Goal: Task Accomplishment & Management: Manage account settings

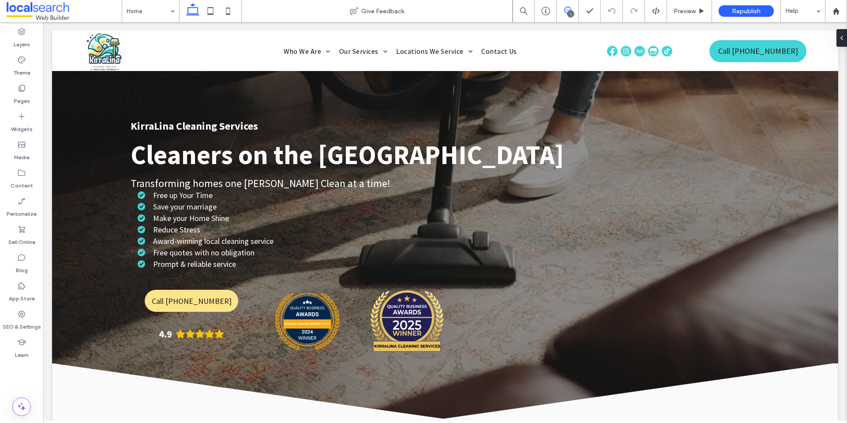
click at [567, 8] on icon at bounding box center [568, 10] width 7 height 7
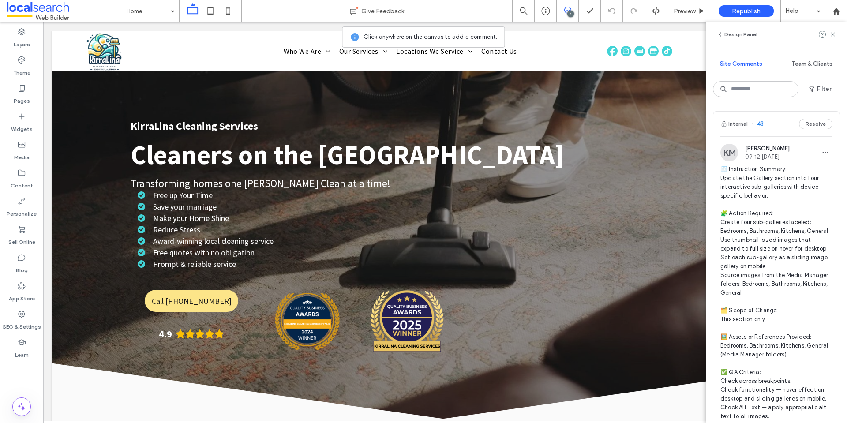
click at [745, 214] on span "🧾 Instruction Summary: Update the Gallery section into four interactive sub-gal…" at bounding box center [777, 293] width 112 height 256
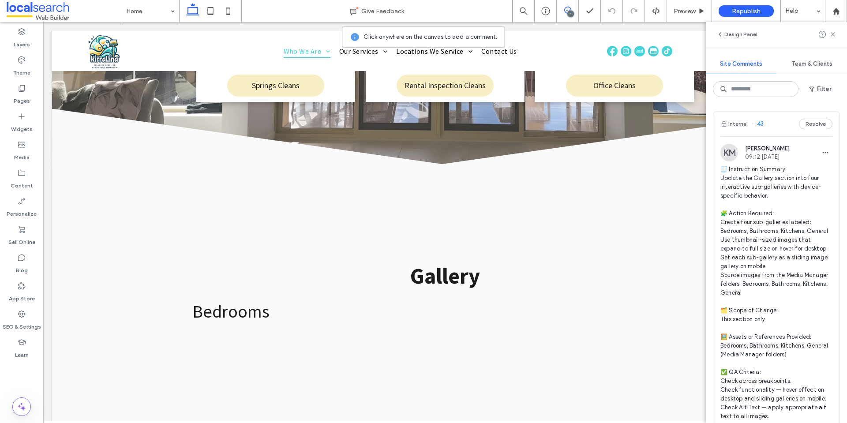
scroll to position [1983, 0]
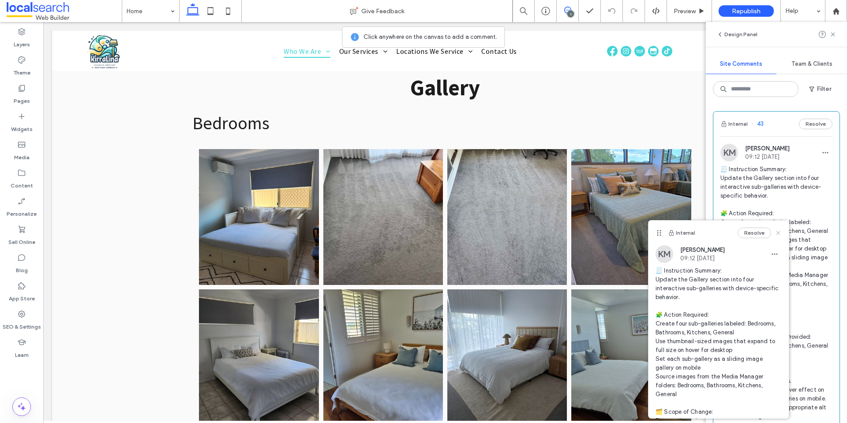
click at [776, 234] on use at bounding box center [778, 233] width 4 height 4
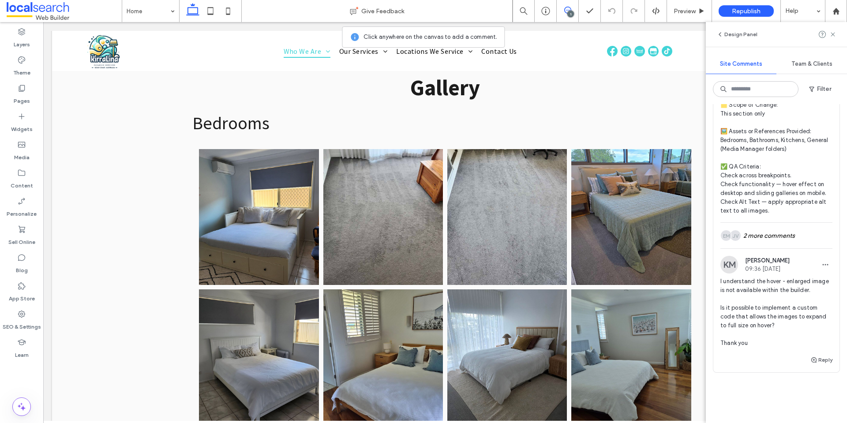
scroll to position [221, 0]
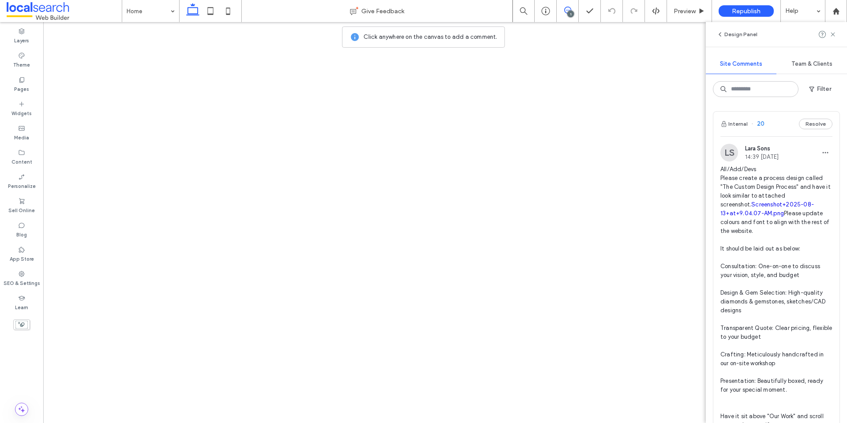
click at [761, 184] on span "All/Add/Devs Please create a process design called "The Custom Design Process" …" at bounding box center [777, 297] width 112 height 265
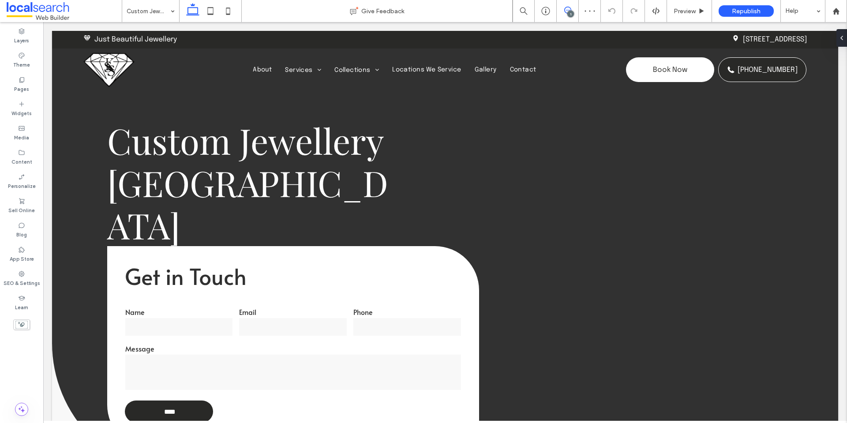
click at [569, 8] on icon at bounding box center [568, 10] width 7 height 7
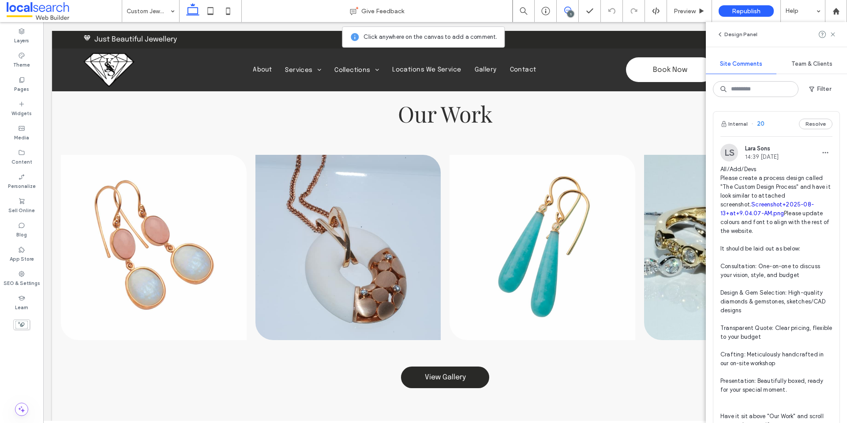
click at [735, 203] on link "Screenshot+2025-08-13+at+9.04.07-AM.png" at bounding box center [768, 208] width 94 height 15
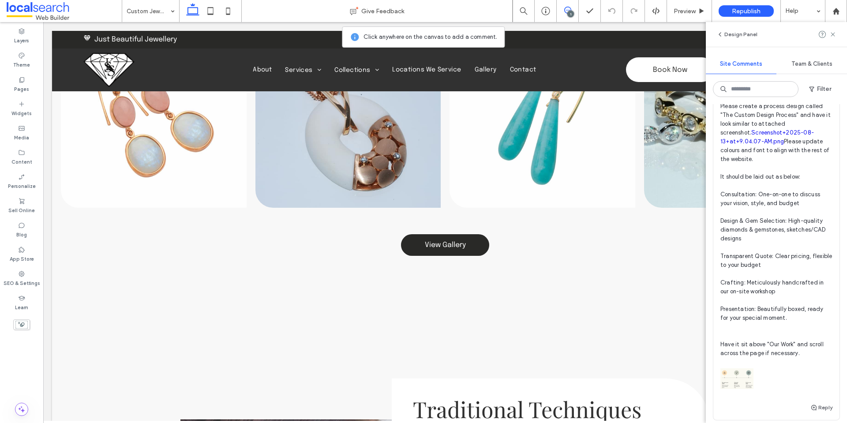
scroll to position [44, 0]
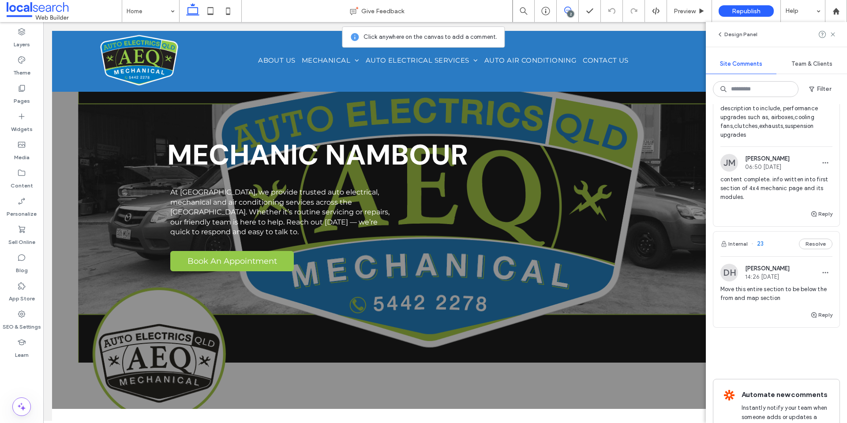
scroll to position [88, 0]
click at [740, 289] on span "Move this entire section to be below the from and map section" at bounding box center [777, 293] width 112 height 18
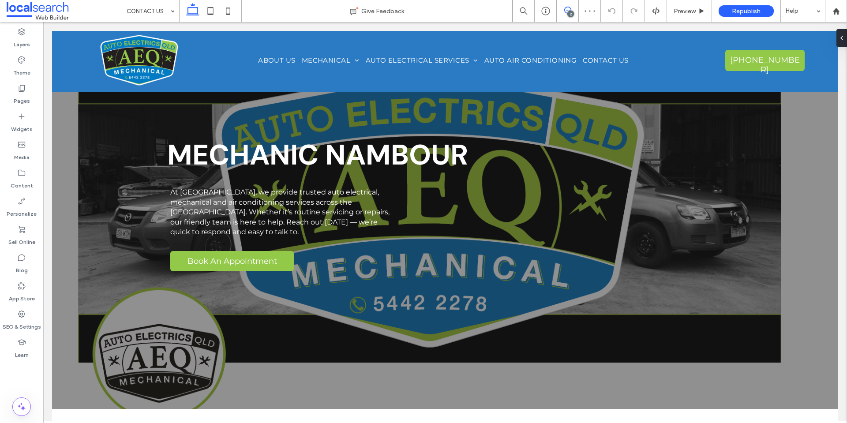
click at [568, 11] on icon at bounding box center [568, 10] width 7 height 7
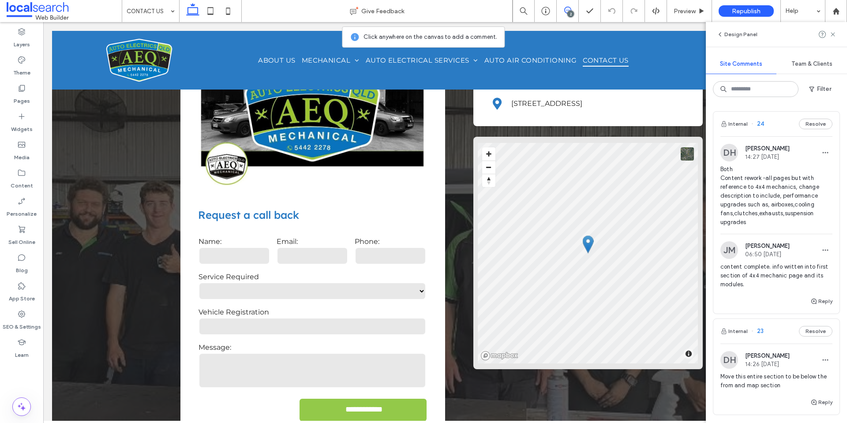
click at [766, 203] on span "Both Content rework -all pages but with reference to 4x4 mechanics, change desc…" at bounding box center [777, 196] width 112 height 62
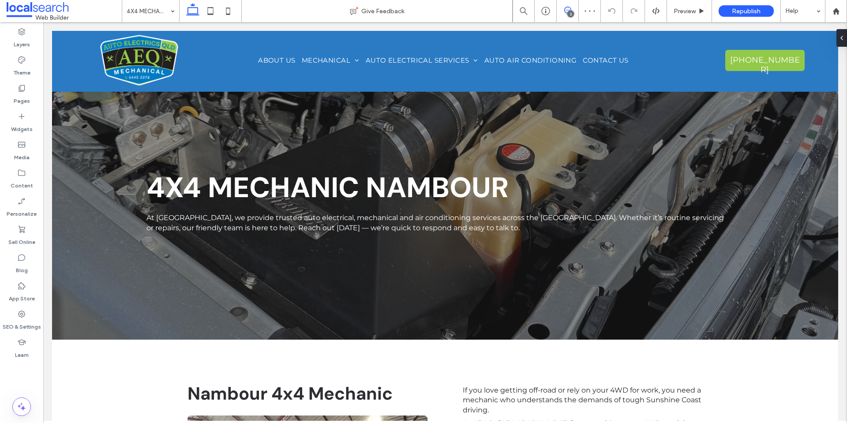
click at [566, 11] on icon at bounding box center [568, 10] width 7 height 7
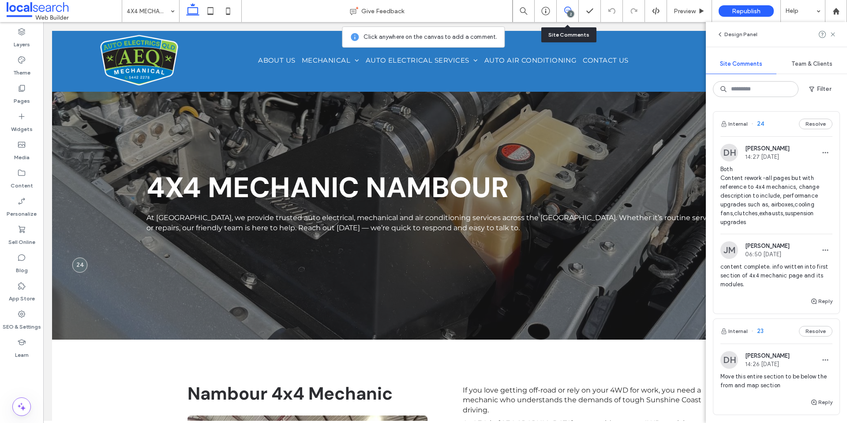
click at [749, 223] on div "Both Content rework -all pages but with reference to 4x4 mechanics, change desc…" at bounding box center [777, 199] width 112 height 69
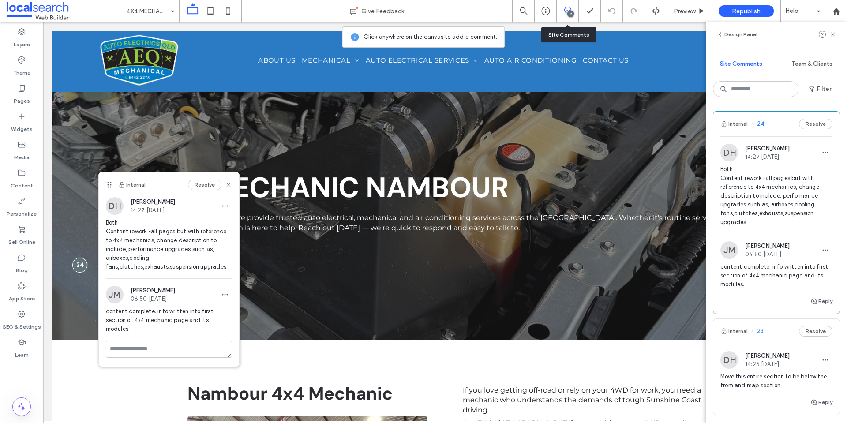
click at [43, 7] on span at bounding box center [64, 11] width 115 height 18
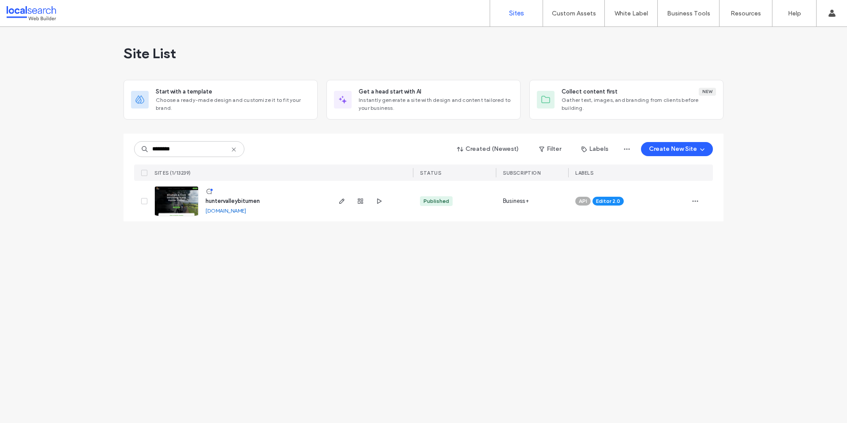
type input "********"
click at [236, 203] on span "huntervalleybitumen" at bounding box center [233, 201] width 54 height 7
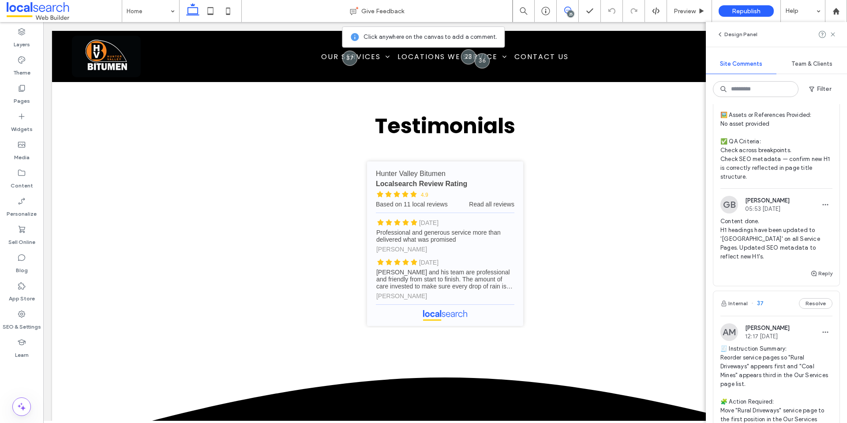
scroll to position [2119, 0]
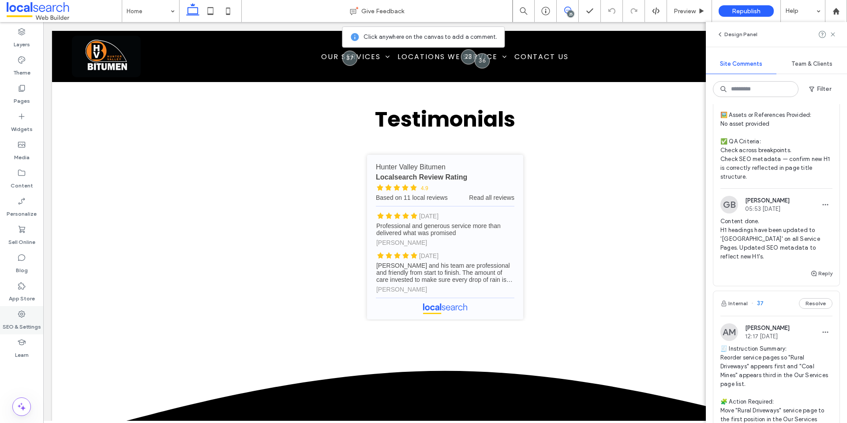
click at [23, 324] on label "SEO & Settings" at bounding box center [22, 325] width 38 height 12
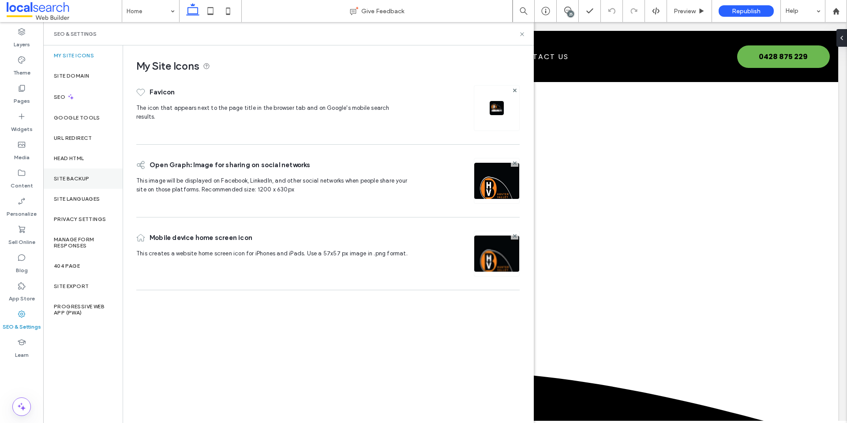
scroll to position [0, 0]
click at [112, 174] on div "Site Backup" at bounding box center [82, 179] width 79 height 20
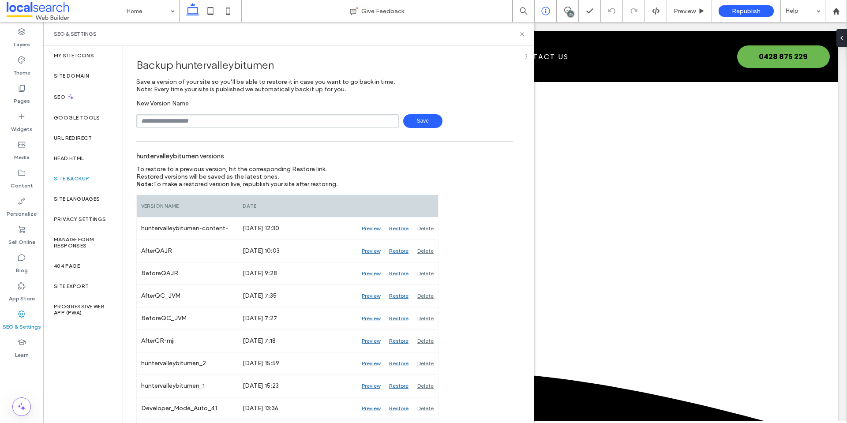
drag, startPoint x: 522, startPoint y: 35, endPoint x: 549, endPoint y: 19, distance: 31.5
click at [521, 35] on icon at bounding box center [522, 34] width 7 height 7
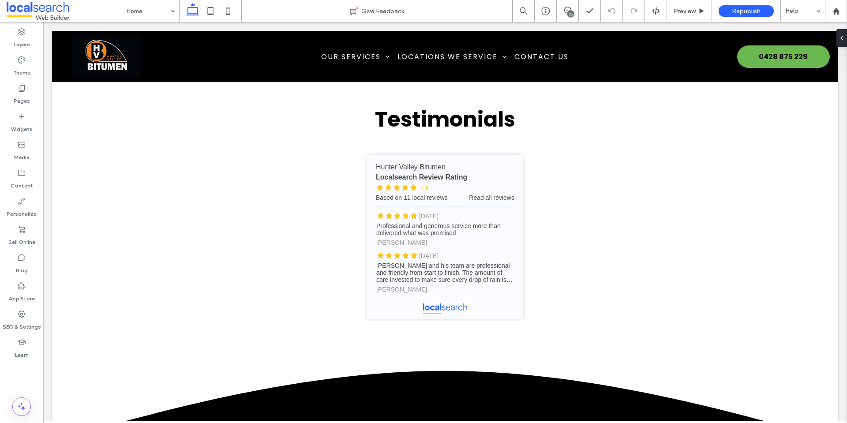
click at [568, 13] on div "25" at bounding box center [571, 14] width 7 height 7
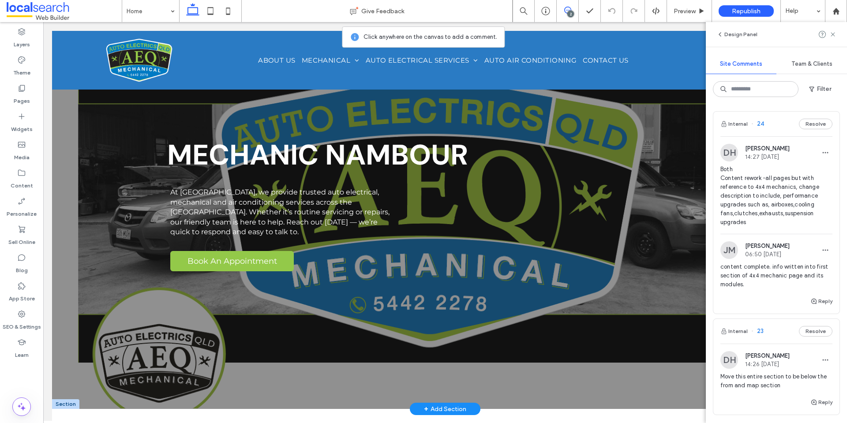
scroll to position [132, 0]
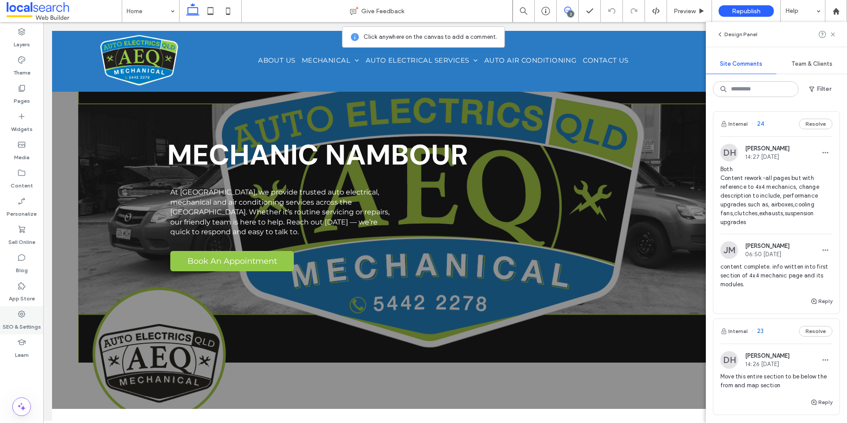
click at [30, 322] on label "SEO & Settings" at bounding box center [22, 325] width 38 height 12
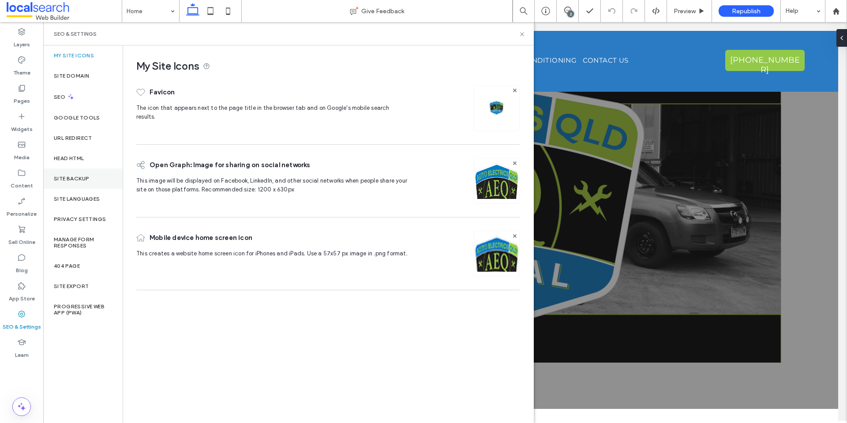
click at [75, 183] on div "Site Backup" at bounding box center [82, 179] width 79 height 20
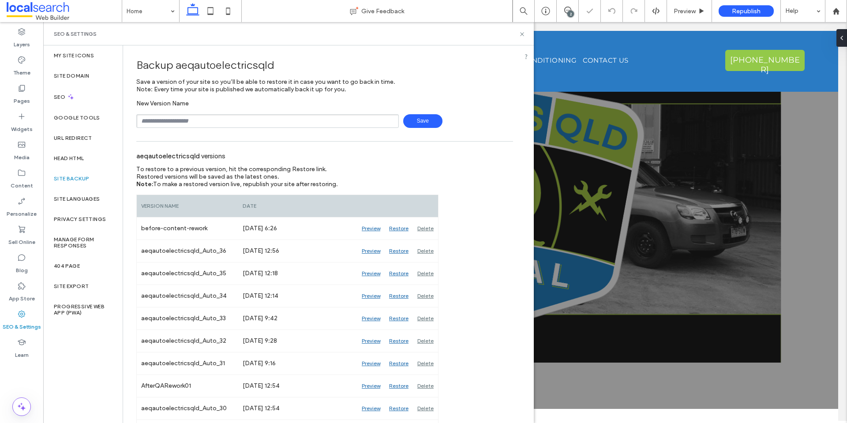
click at [237, 117] on input "text" at bounding box center [267, 121] width 263 height 14
type input "**********"
click at [419, 121] on span "Save" at bounding box center [422, 121] width 39 height 14
drag, startPoint x: 520, startPoint y: 36, endPoint x: 147, endPoint y: 1, distance: 374.6
click at [520, 36] on icon at bounding box center [522, 34] width 7 height 7
